Goal: Transaction & Acquisition: Purchase product/service

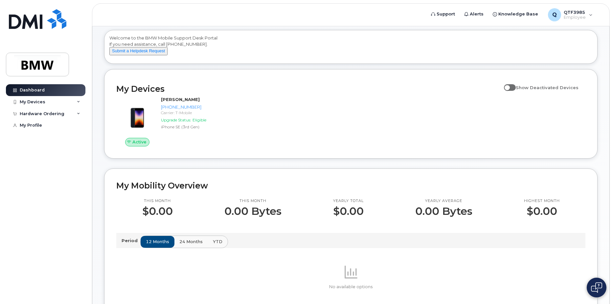
scroll to position [164, 0]
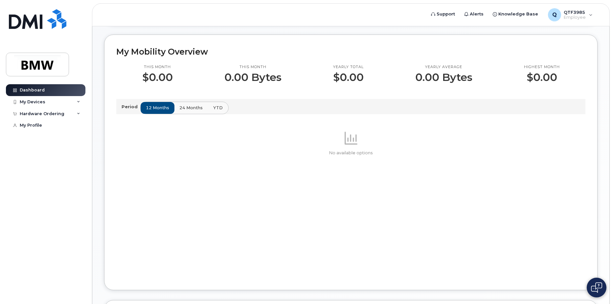
click at [214, 111] on span "YTD" at bounding box center [218, 108] width 10 height 6
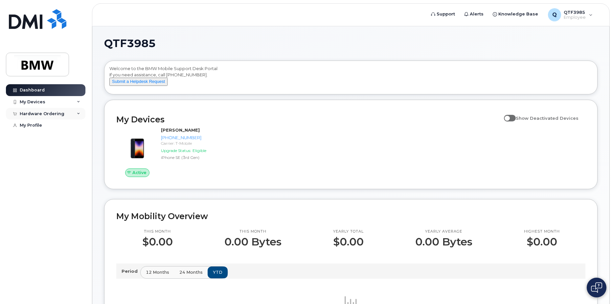
click at [64, 112] on div "Hardware Ordering" at bounding box center [46, 114] width 80 height 12
click at [46, 125] on link "New Order" at bounding box center [51, 125] width 68 height 12
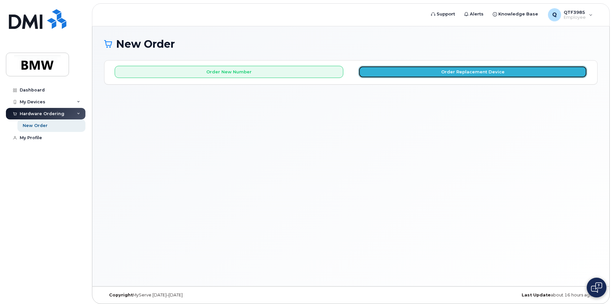
click at [424, 69] on button "Order Replacement Device" at bounding box center [473, 72] width 229 height 12
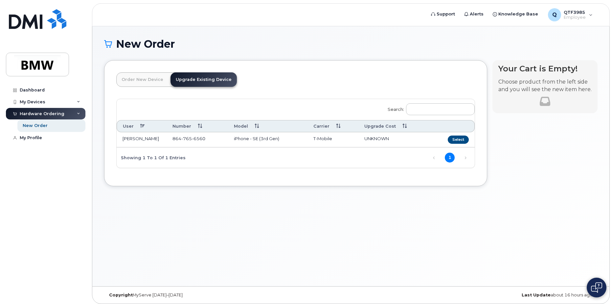
click at [152, 80] on link "Order New Device" at bounding box center [142, 79] width 52 height 14
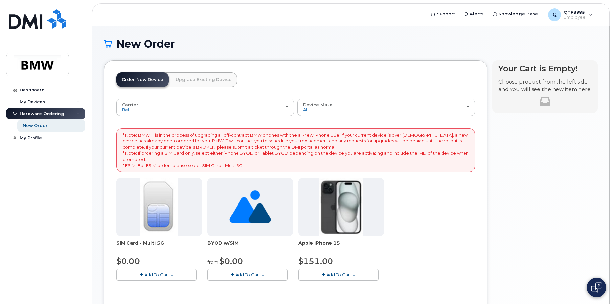
click at [207, 78] on link "Upgrade Existing Device" at bounding box center [204, 79] width 66 height 14
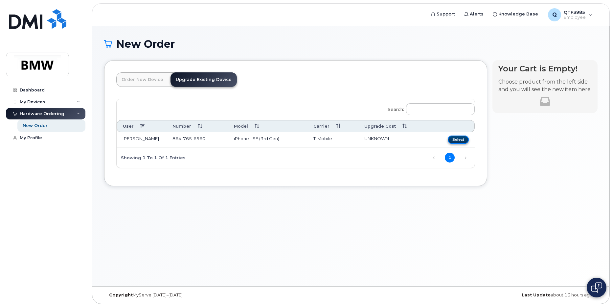
click at [455, 138] on button "Select" at bounding box center [458, 139] width 21 height 8
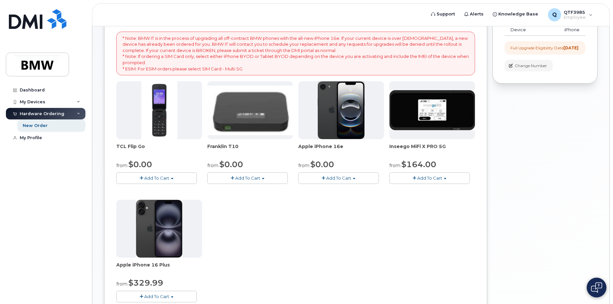
scroll to position [99, 0]
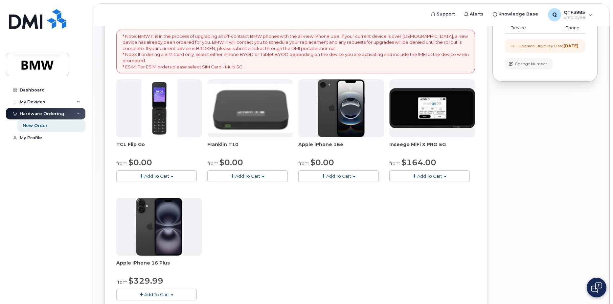
click at [354, 175] on button "Add To Cart" at bounding box center [338, 176] width 81 height 12
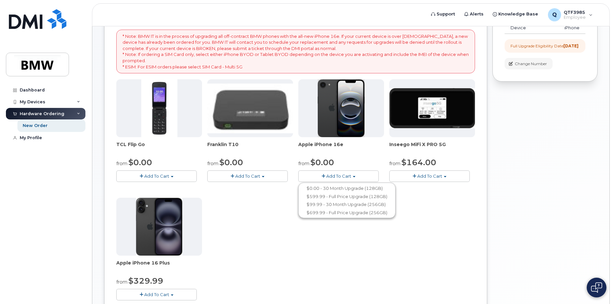
click at [427, 247] on div "TCL Flip Go from $0.00 Add To Cart $0.00 - 30 month Upgrade $96.00 - Full Price…" at bounding box center [295, 194] width 359 height 231
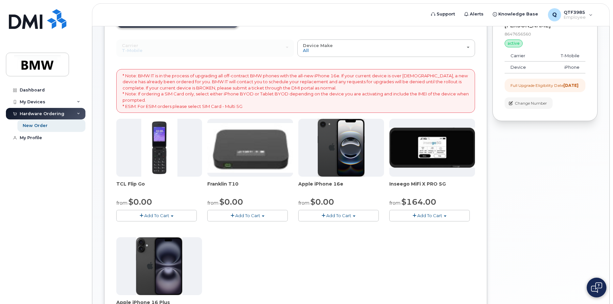
scroll to position [66, 0]
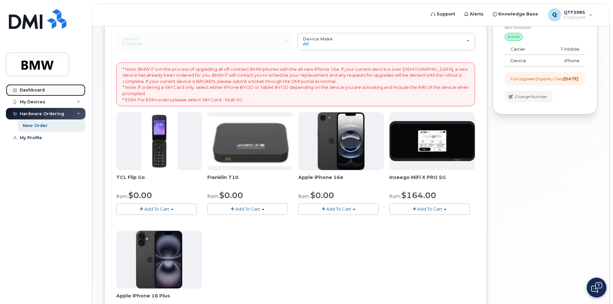
click at [53, 92] on link "Dashboard" at bounding box center [46, 90] width 80 height 12
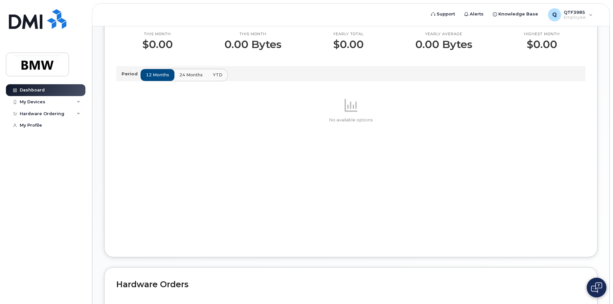
scroll to position [301, 0]
